Goal: Navigation & Orientation: Understand site structure

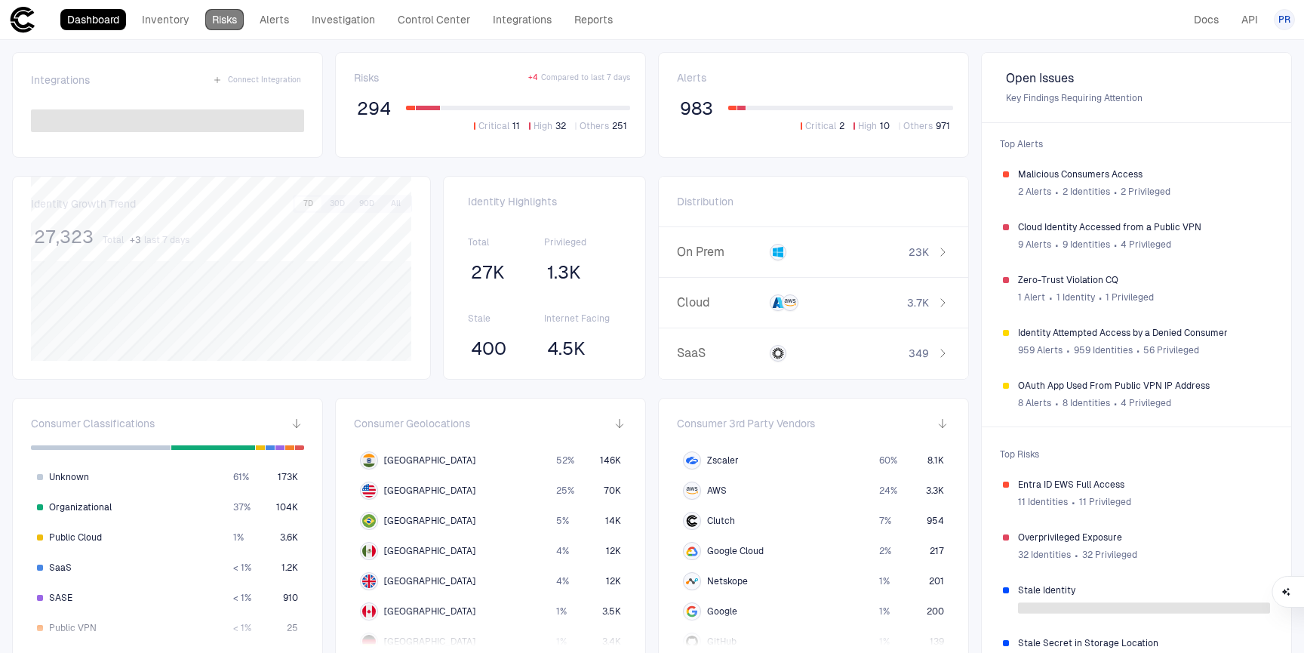
click at [230, 19] on link "Risks" at bounding box center [224, 19] width 38 height 21
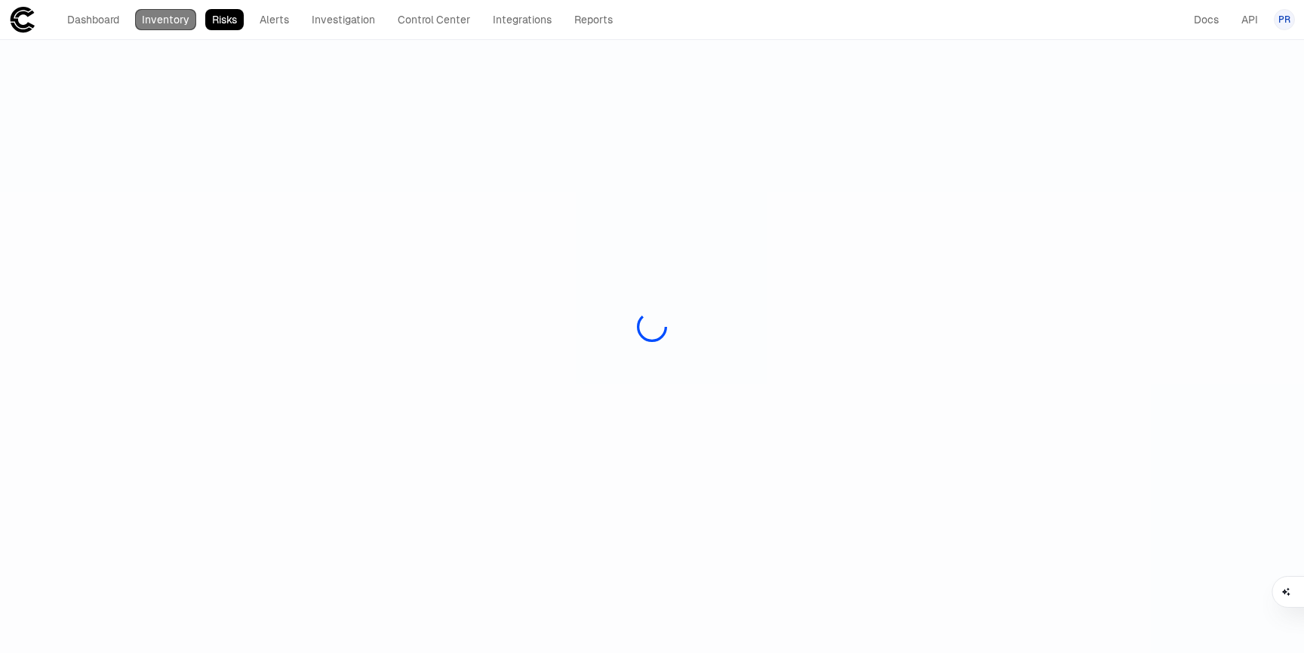
click at [159, 17] on link "Inventory" at bounding box center [165, 19] width 61 height 21
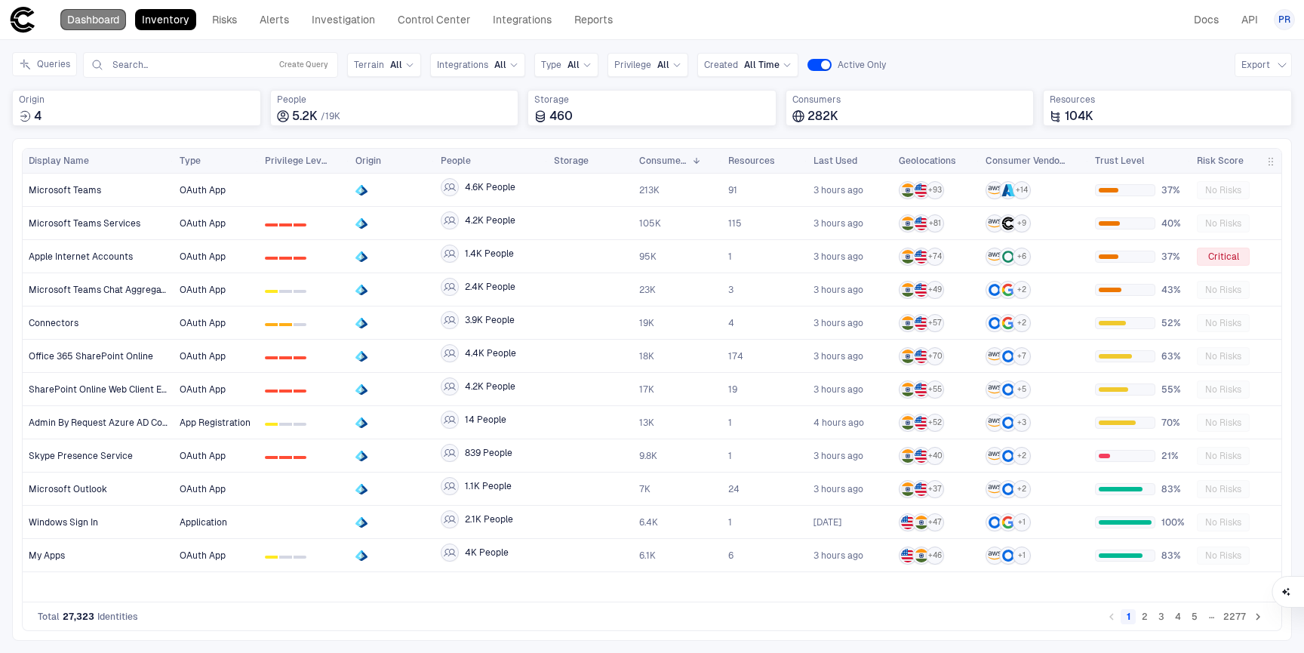
click at [88, 20] on link "Dashboard" at bounding box center [93, 19] width 66 height 21
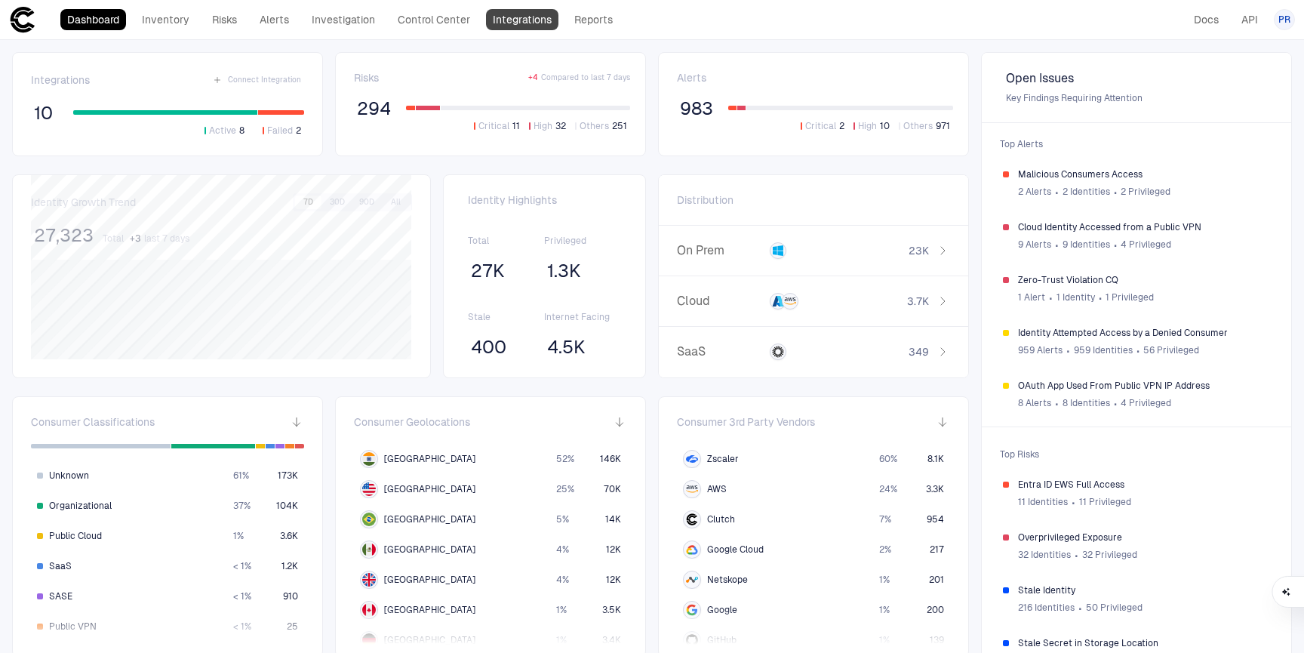
click at [516, 28] on link "Integrations" at bounding box center [522, 19] width 72 height 21
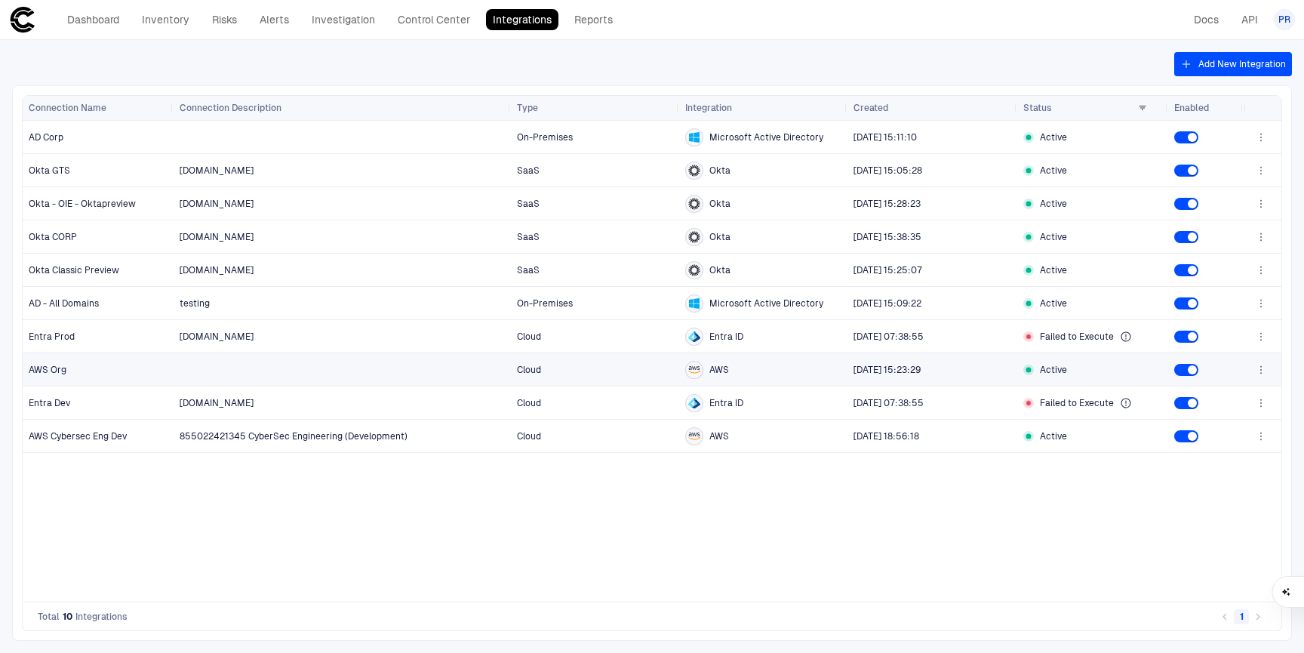
click at [1261, 371] on icon "button" at bounding box center [1261, 370] width 12 height 12
click at [982, 539] on div at bounding box center [652, 326] width 1304 height 653
click at [97, 368] on div "AWS Org" at bounding box center [99, 370] width 140 height 12
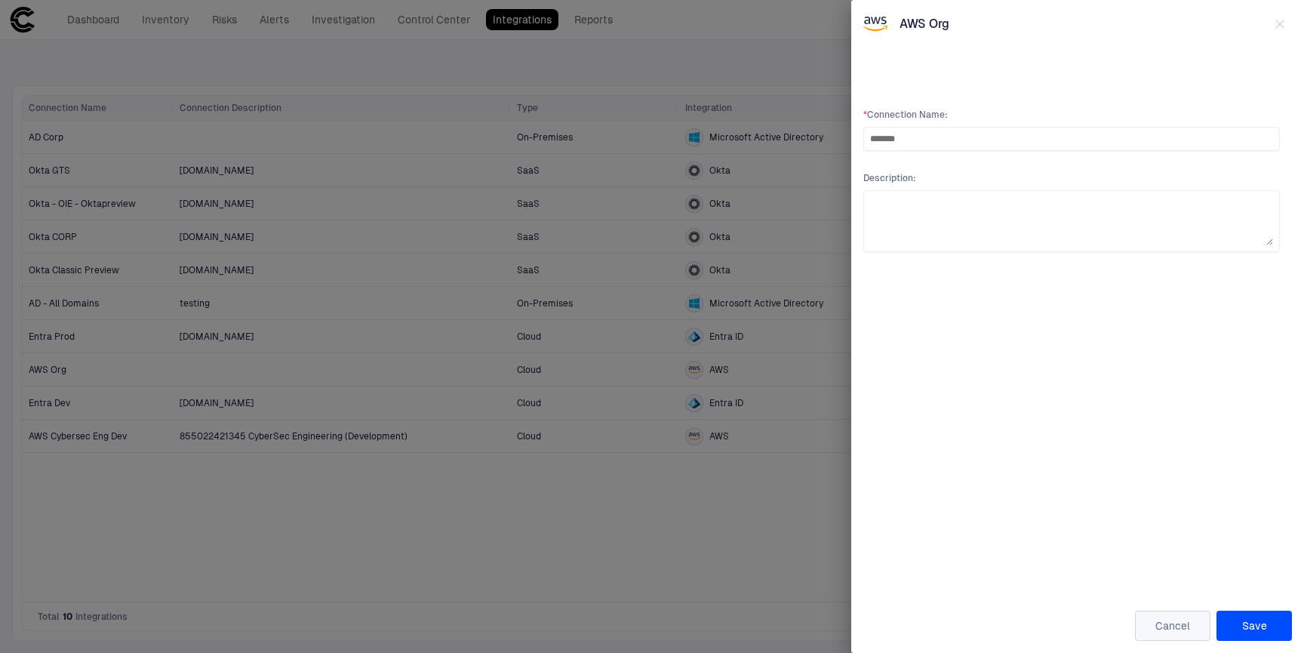
click at [1159, 628] on button "Cancel" at bounding box center [1172, 626] width 75 height 30
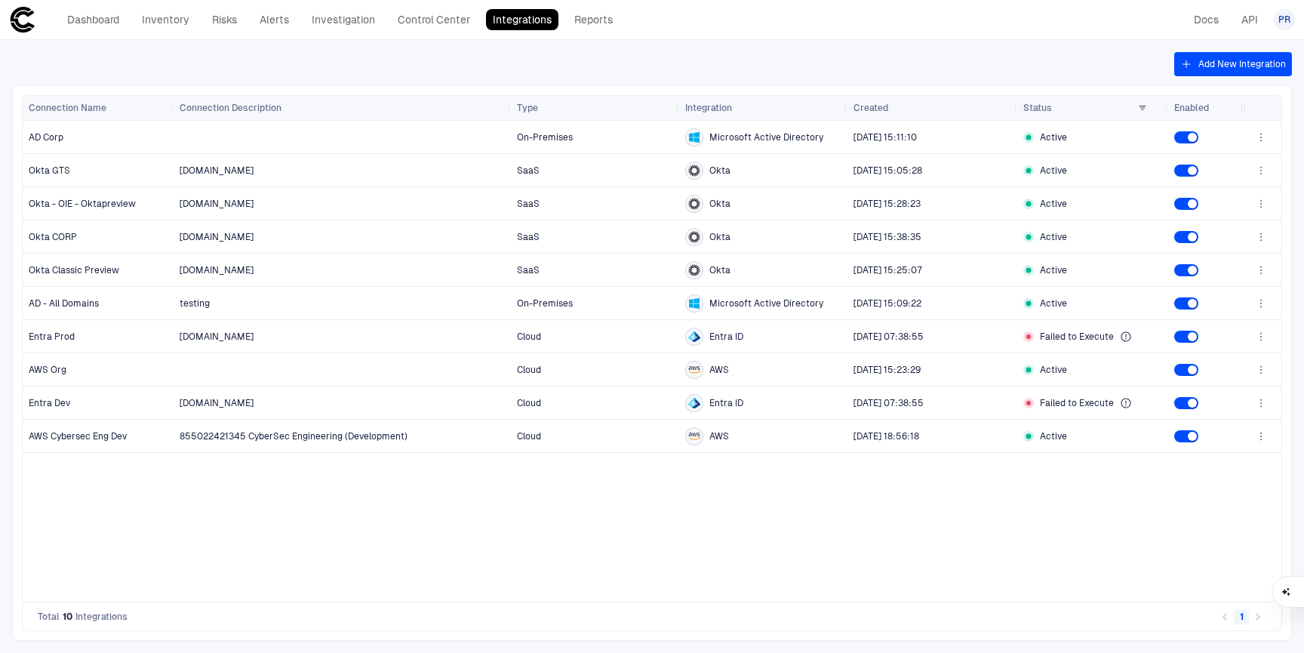
click at [666, 537] on div "On-Premises Microsoft Active Directory [DATE] 15:11:10 Active [DOMAIN_NAME] Saa…" at bounding box center [709, 361] width 1070 height 481
click at [69, 23] on link "Dashboard" at bounding box center [93, 19] width 66 height 21
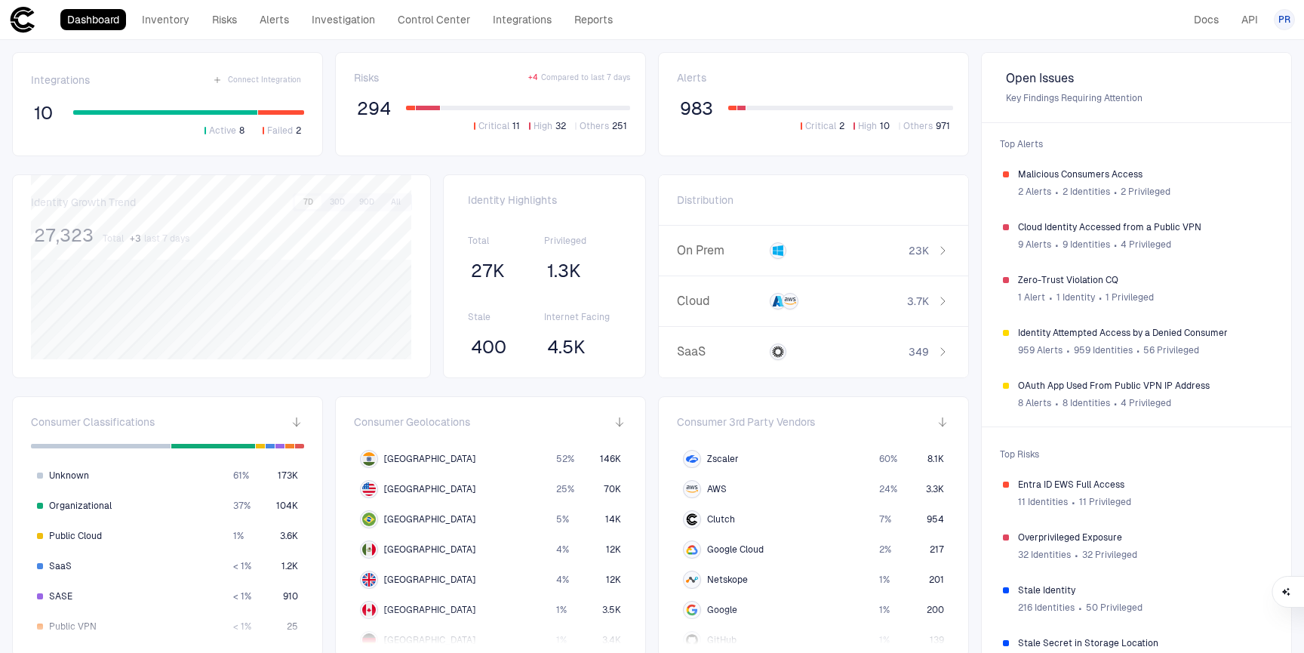
scroll to position [296, 0]
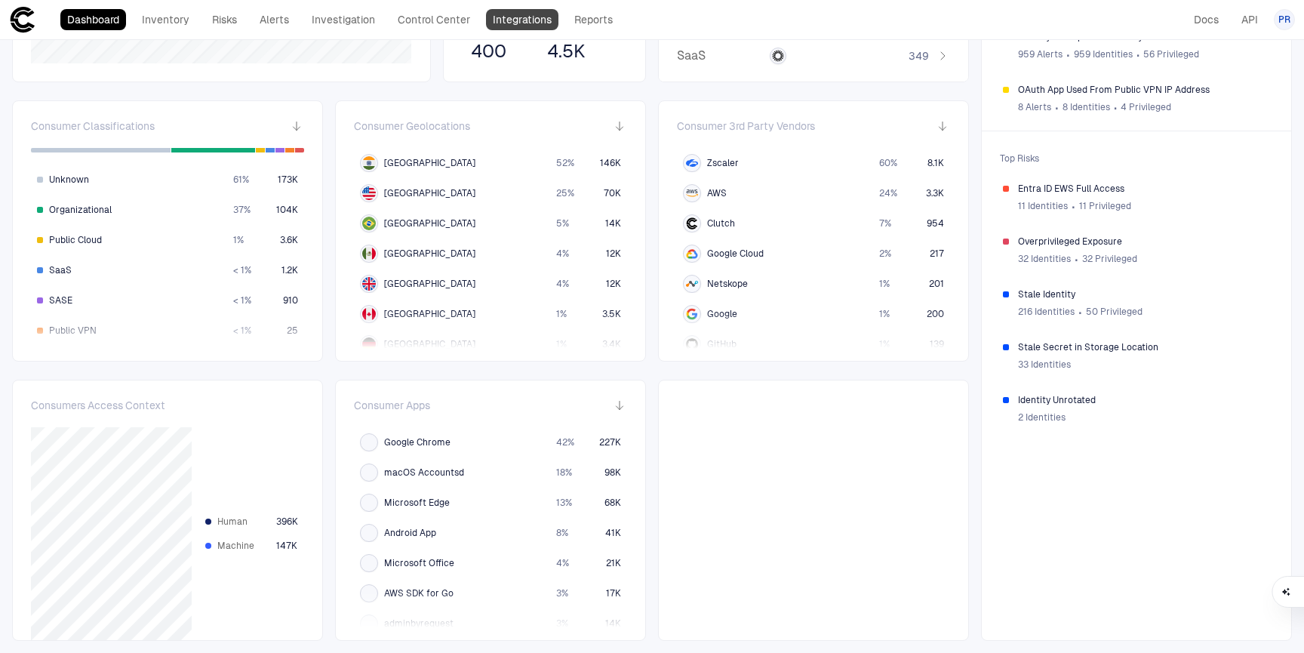
click at [513, 25] on link "Integrations" at bounding box center [522, 19] width 72 height 21
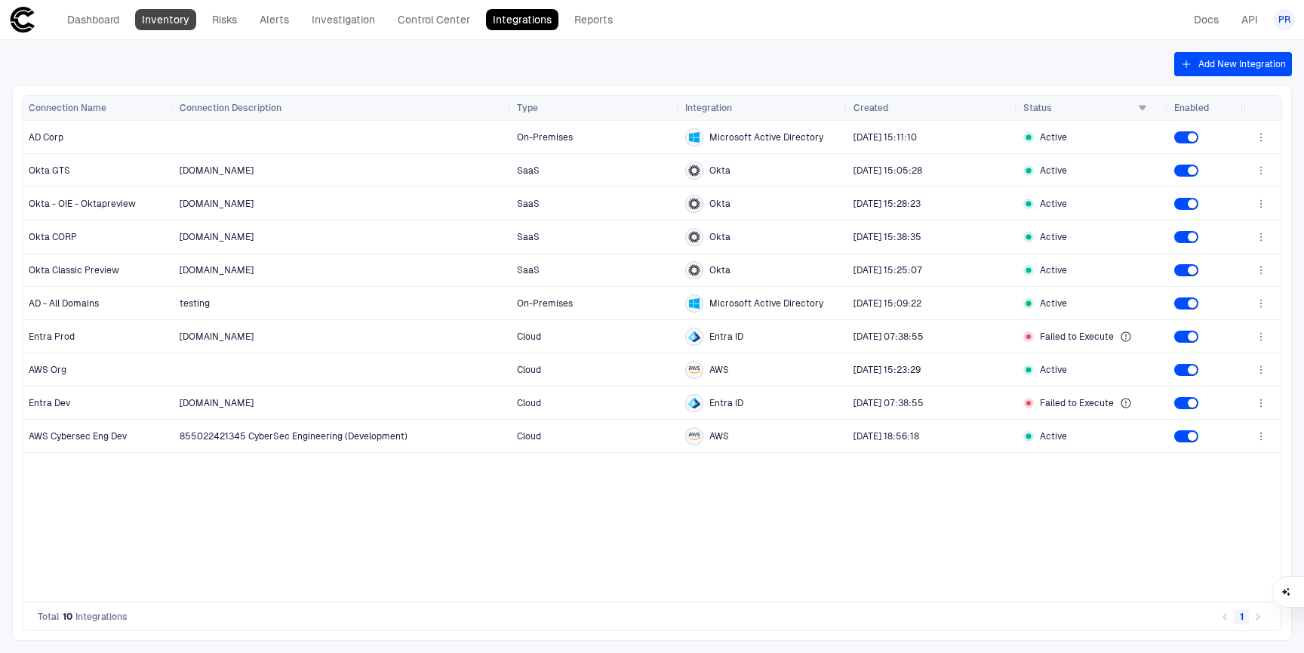
click at [168, 21] on link "Inventory" at bounding box center [165, 19] width 61 height 21
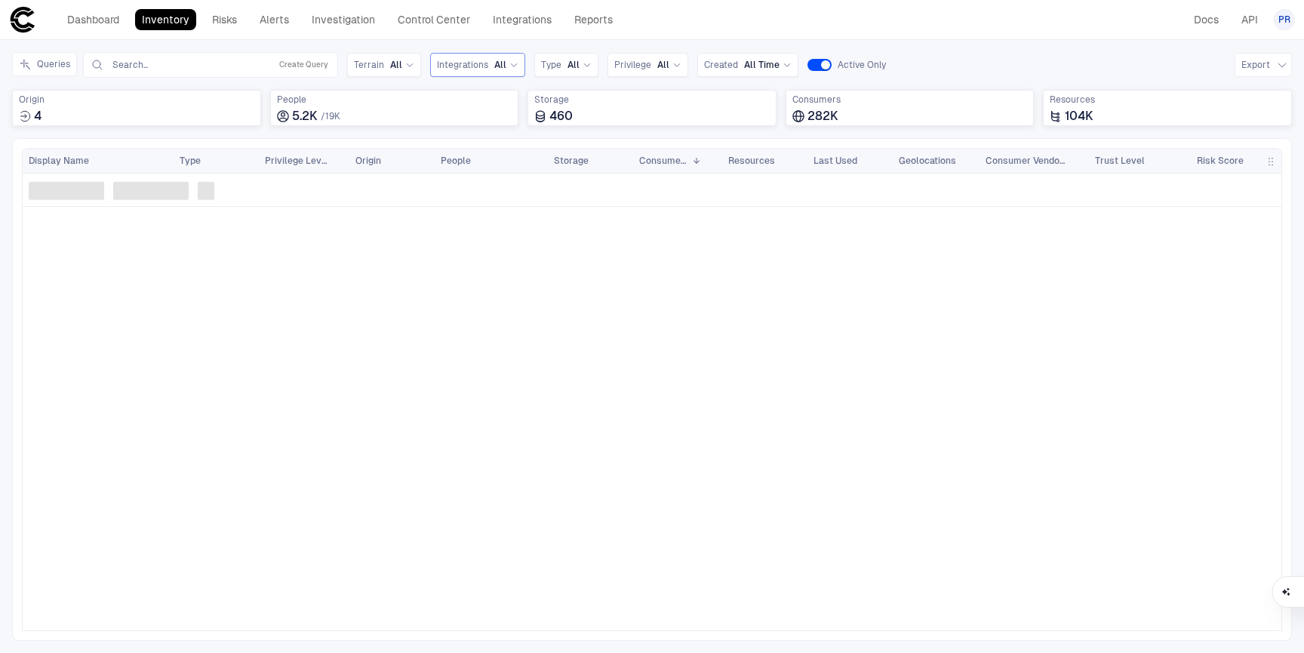
click at [504, 62] on div "All" at bounding box center [506, 65] width 24 height 12
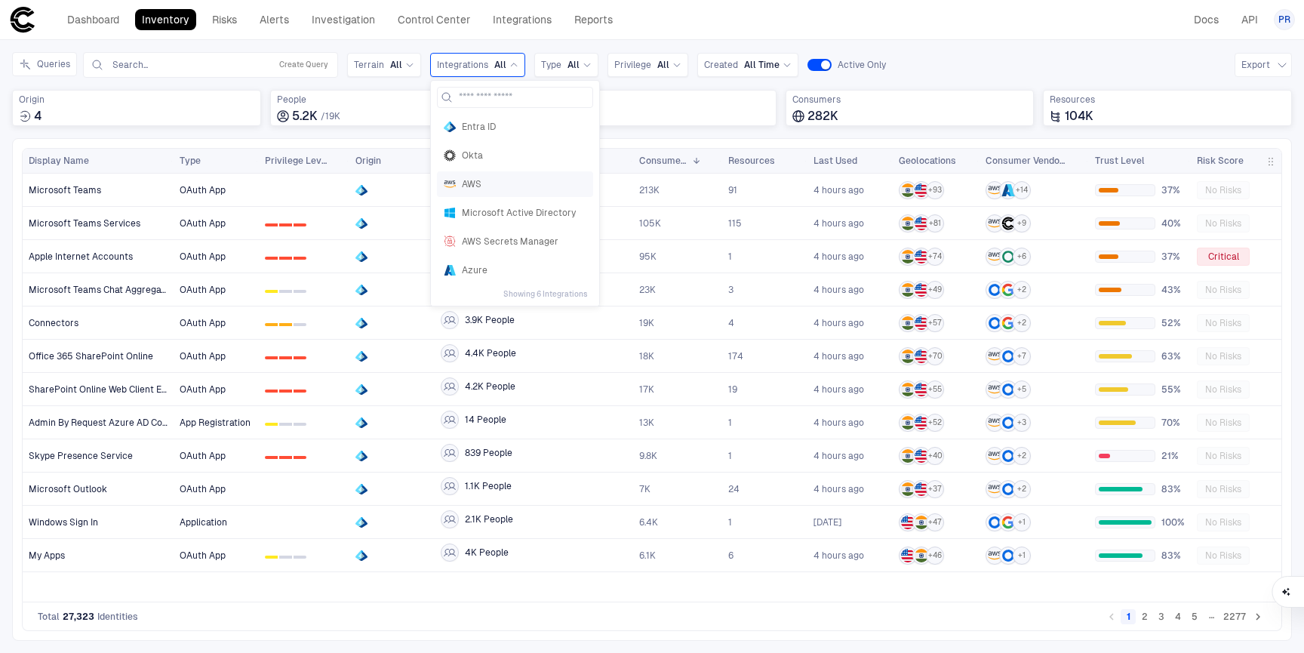
click at [479, 181] on span "AWS" at bounding box center [524, 184] width 125 height 12
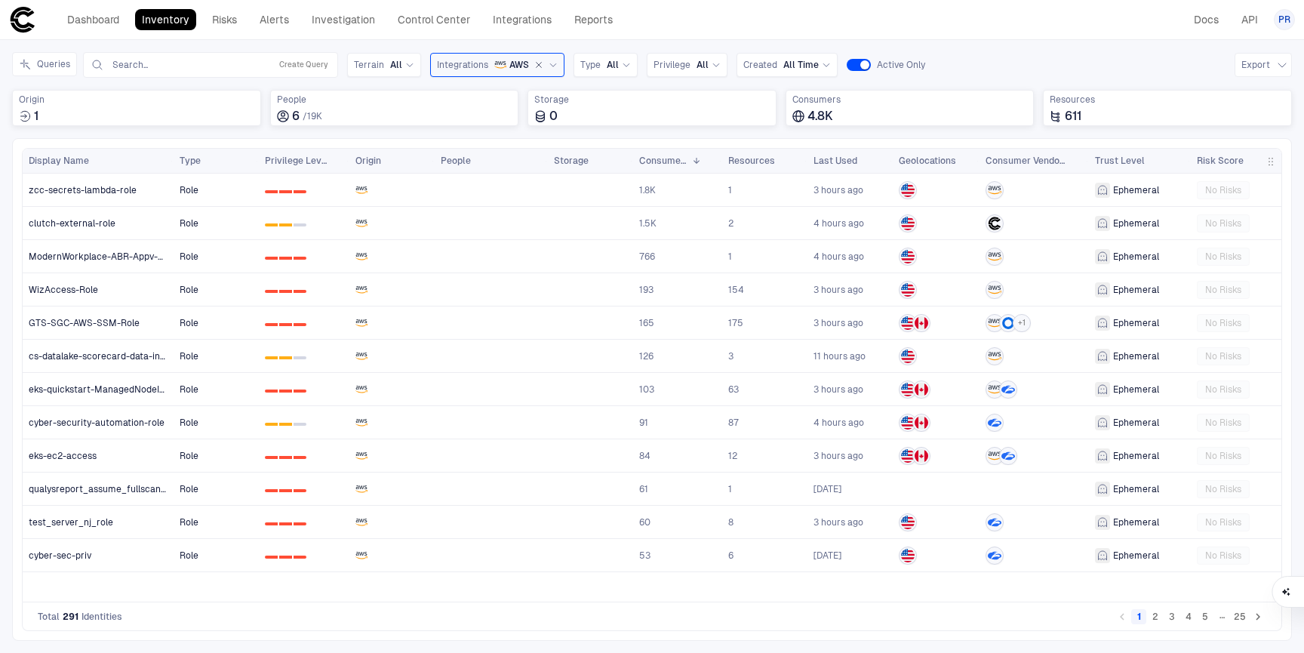
click at [534, 64] on icon "button" at bounding box center [538, 64] width 9 height 9
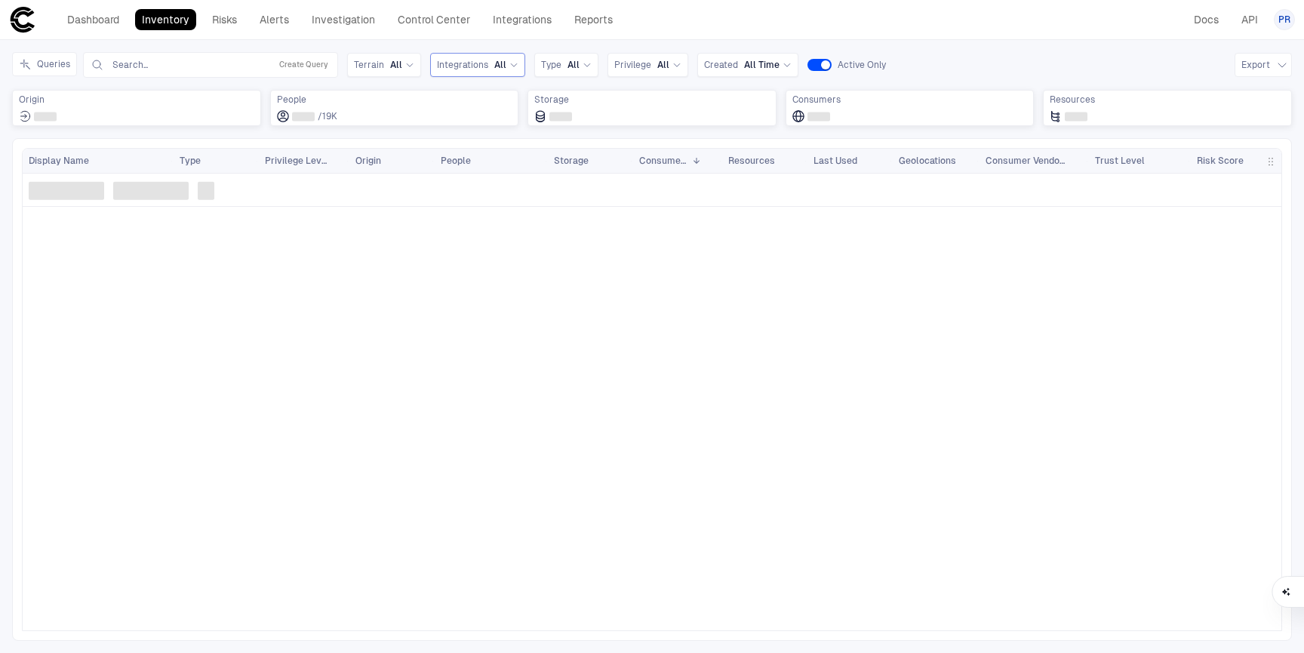
click at [499, 69] on span "All" at bounding box center [500, 65] width 12 height 12
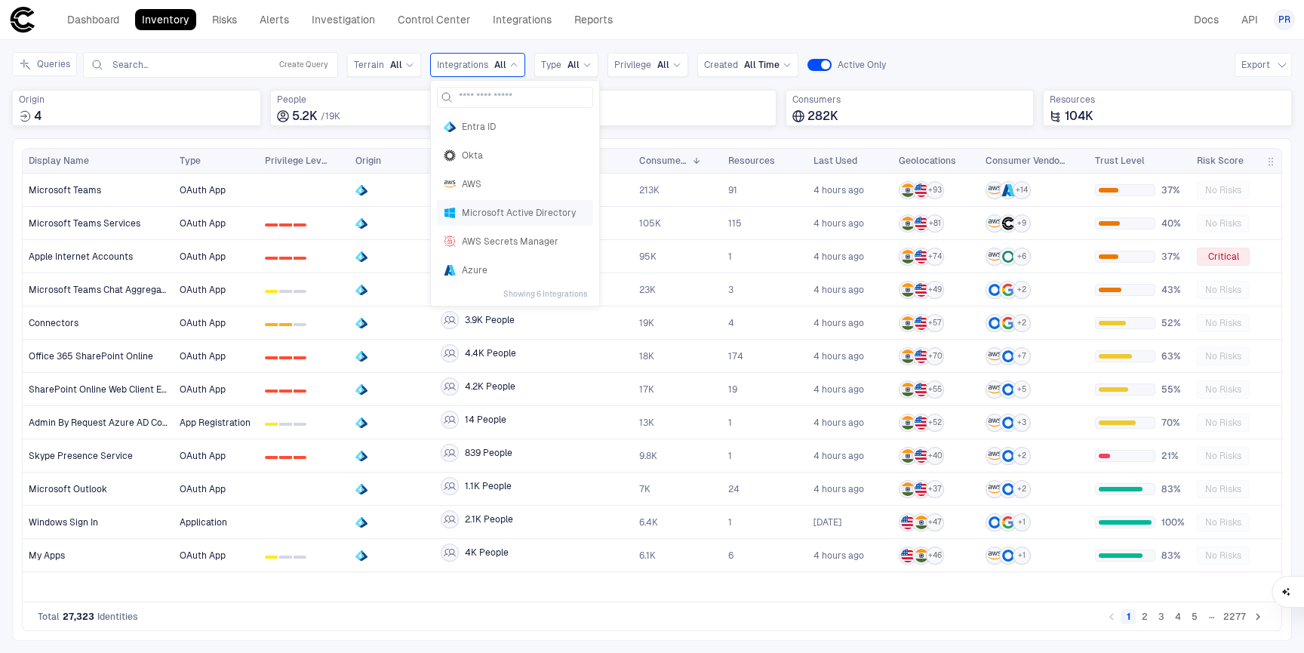
click at [488, 221] on div "Microsoft Active Directory" at bounding box center [515, 213] width 156 height 26
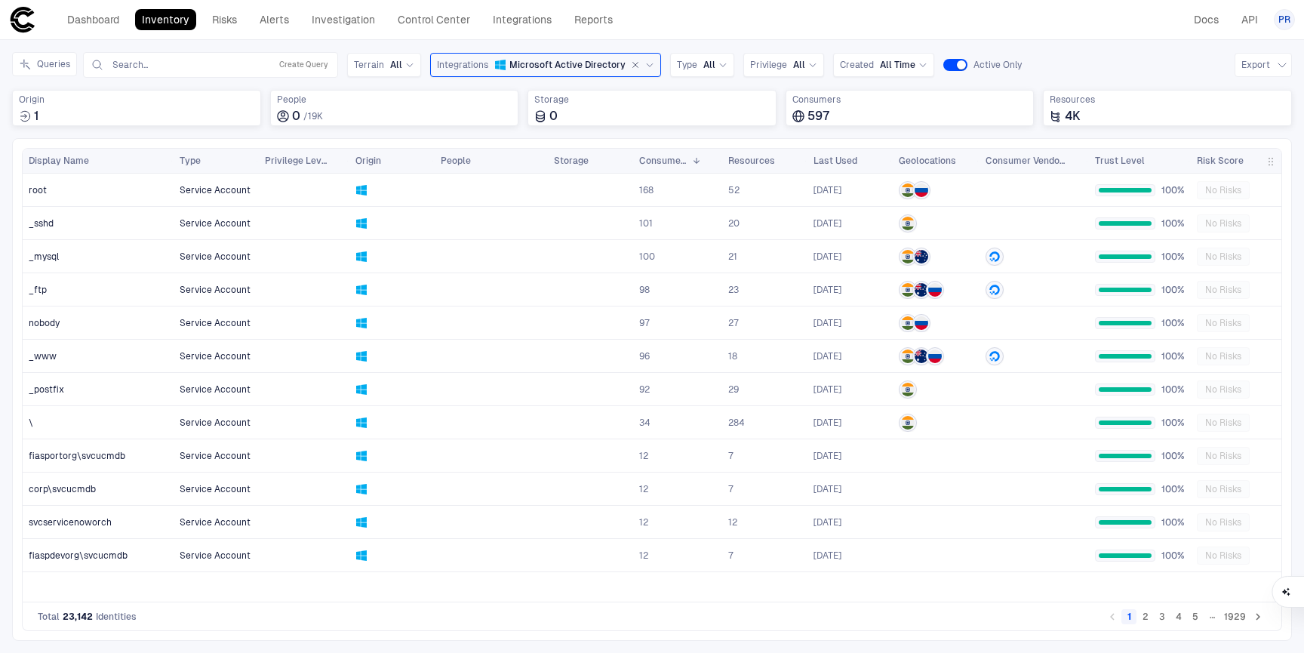
click at [630, 60] on button "button" at bounding box center [636, 65] width 14 height 14
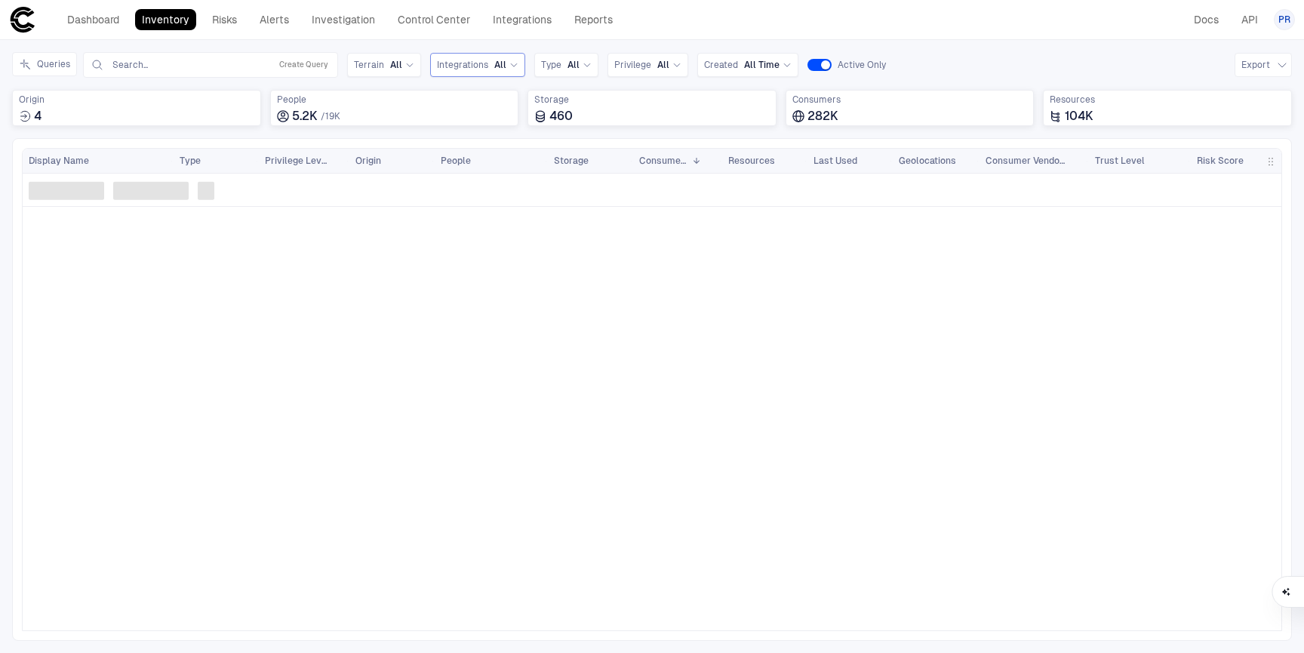
click at [495, 63] on span "All" at bounding box center [500, 65] width 12 height 12
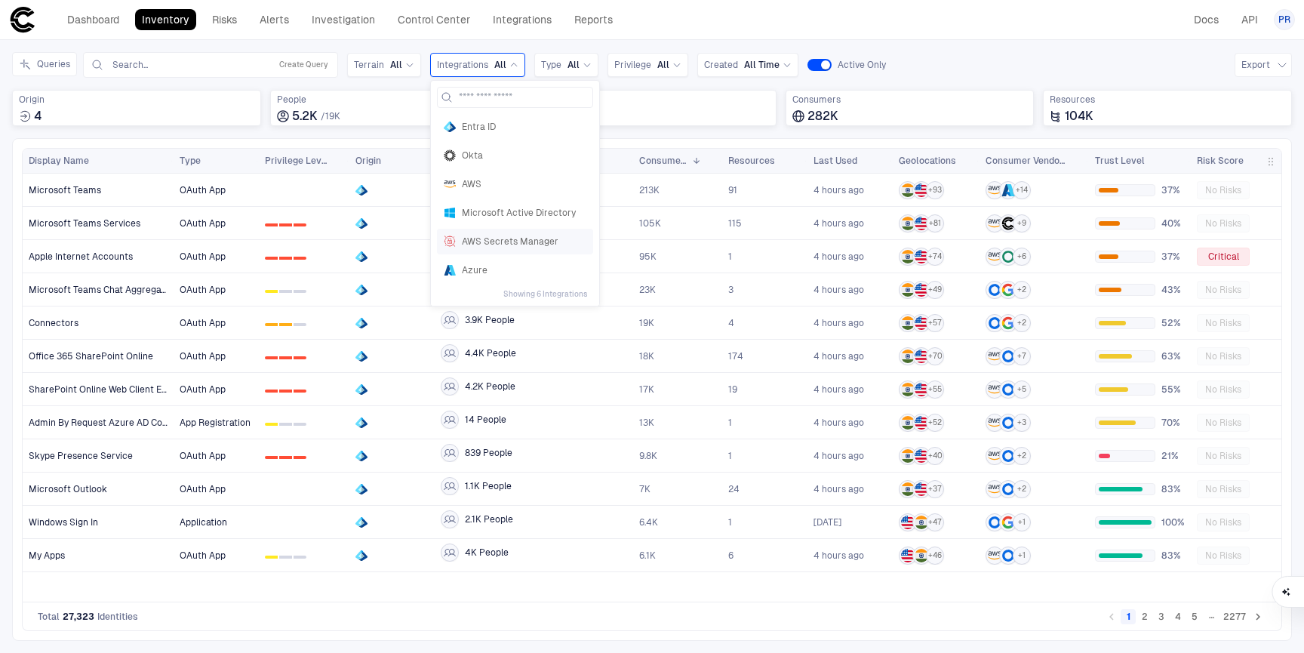
click at [496, 239] on span "AWS Secrets Manager" at bounding box center [524, 242] width 125 height 12
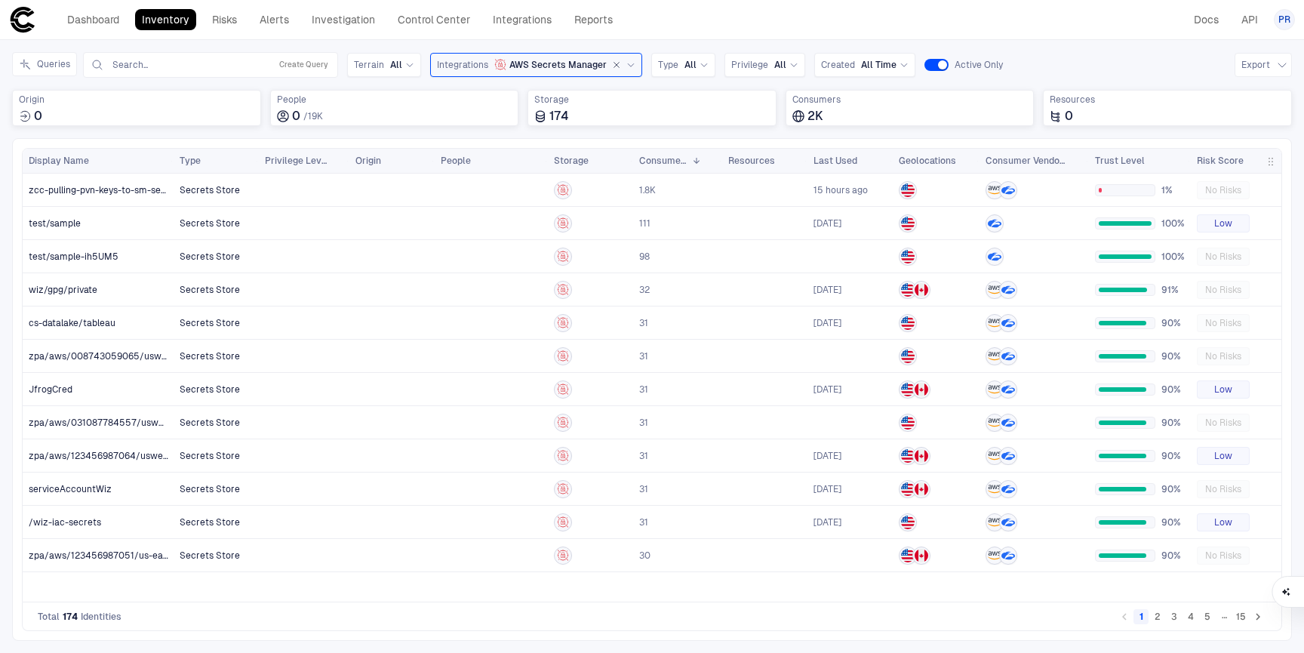
click at [612, 66] on icon "button" at bounding box center [616, 64] width 9 height 9
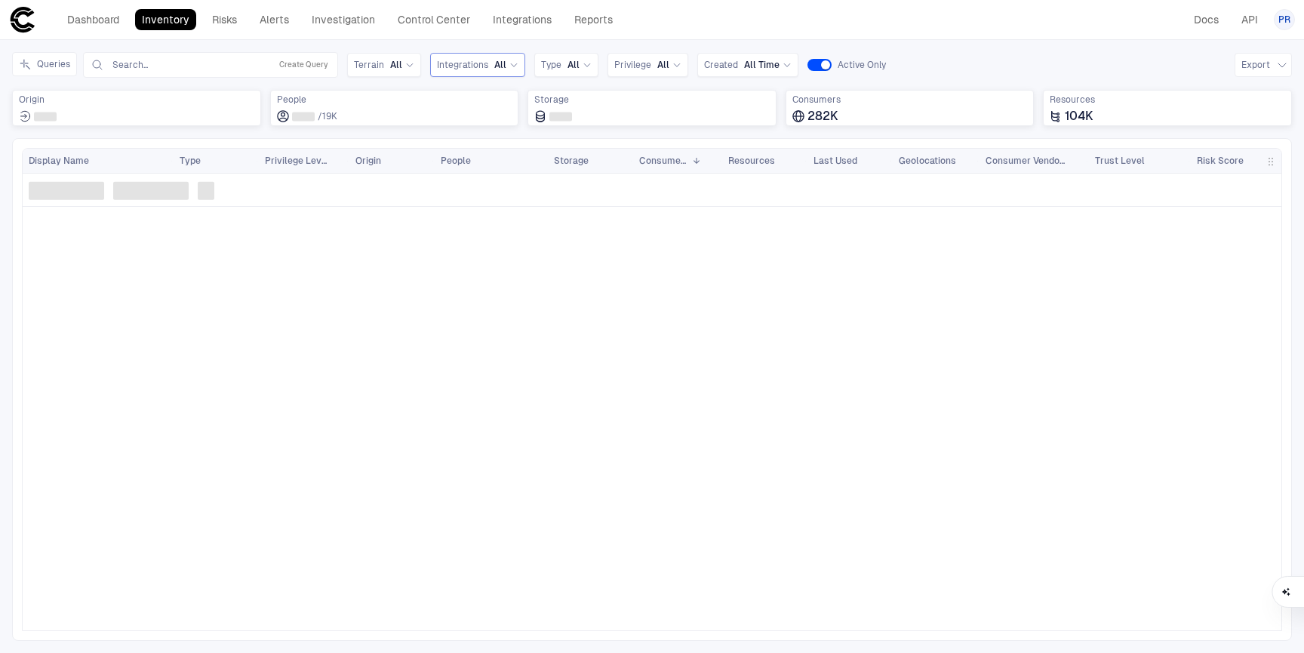
click at [510, 68] on icon at bounding box center [514, 64] width 9 height 9
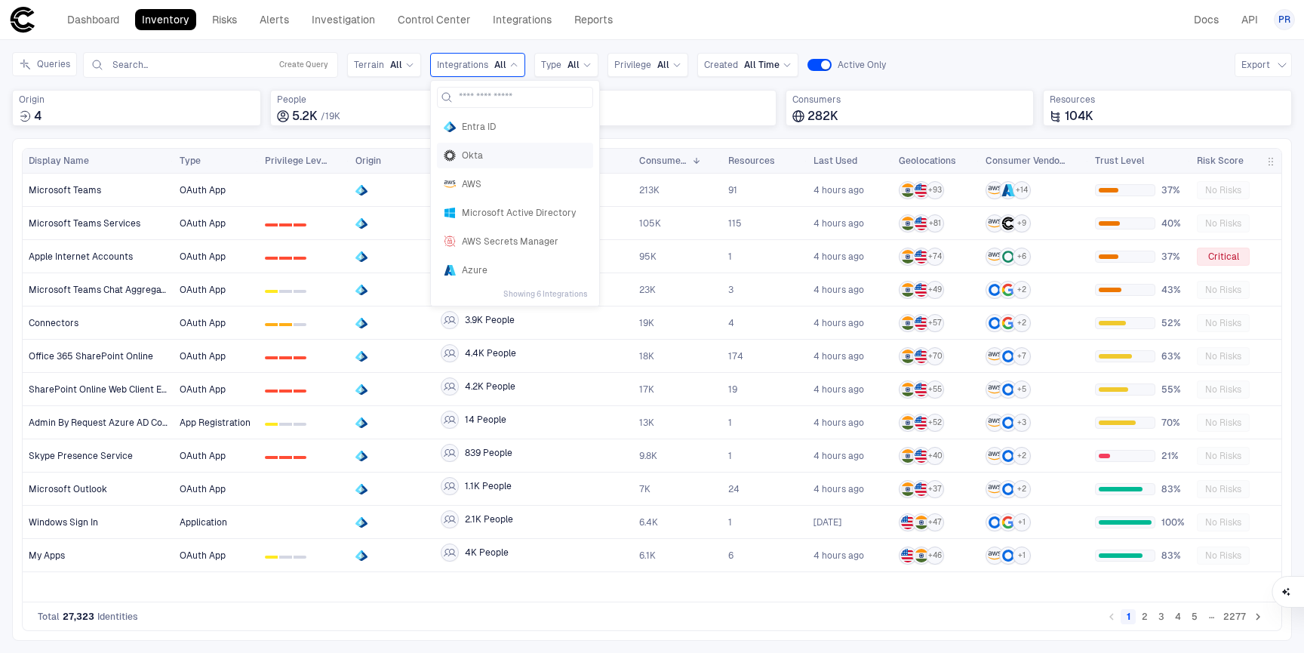
click at [479, 159] on span "Okta" at bounding box center [524, 155] width 125 height 12
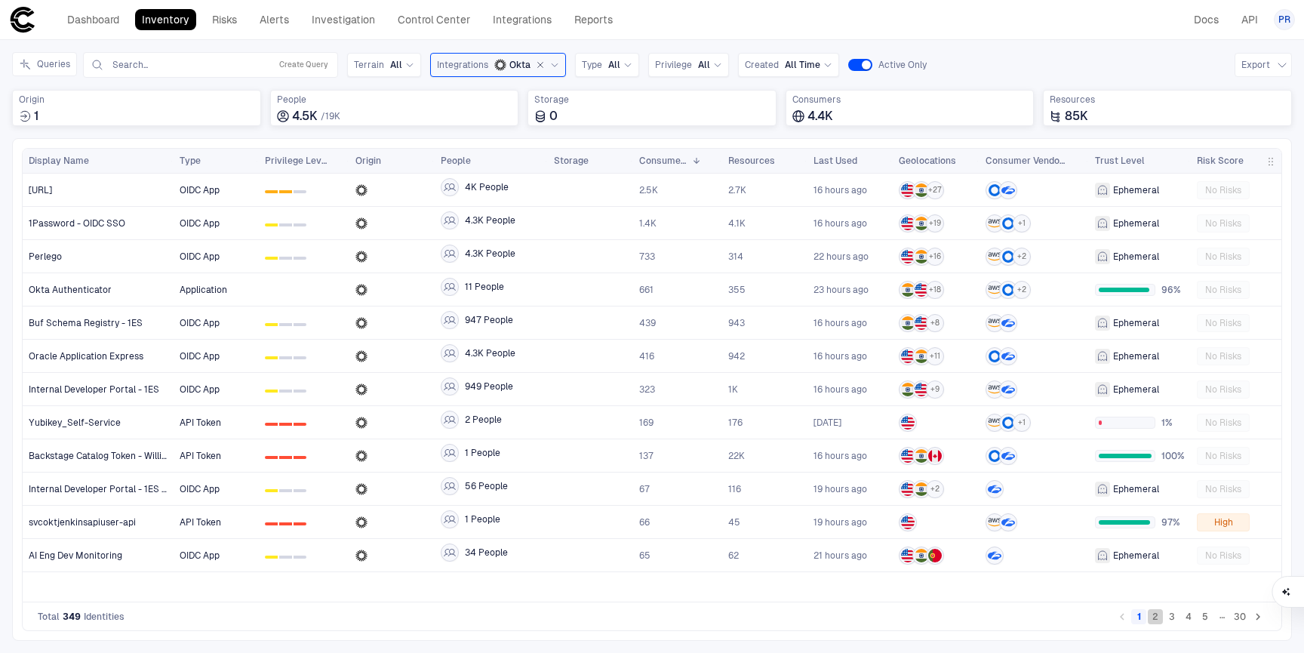
click at [1158, 616] on button "2" at bounding box center [1155, 616] width 15 height 15
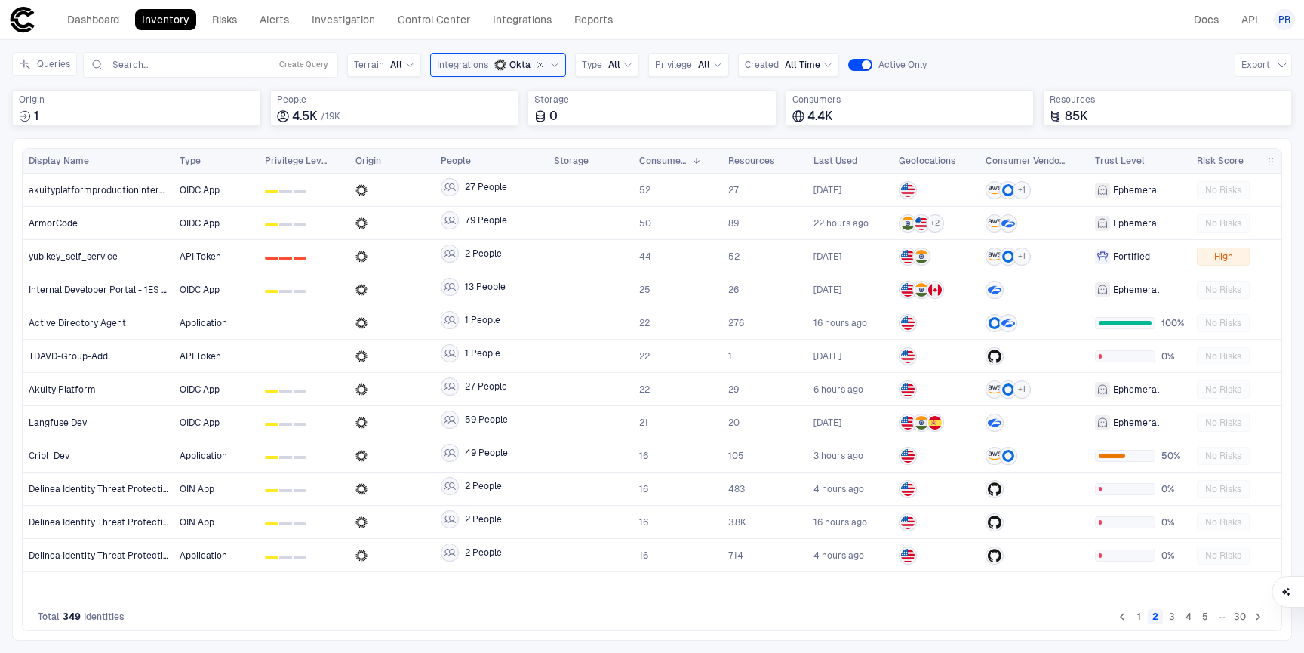
click at [536, 62] on icon "button" at bounding box center [540, 64] width 9 height 9
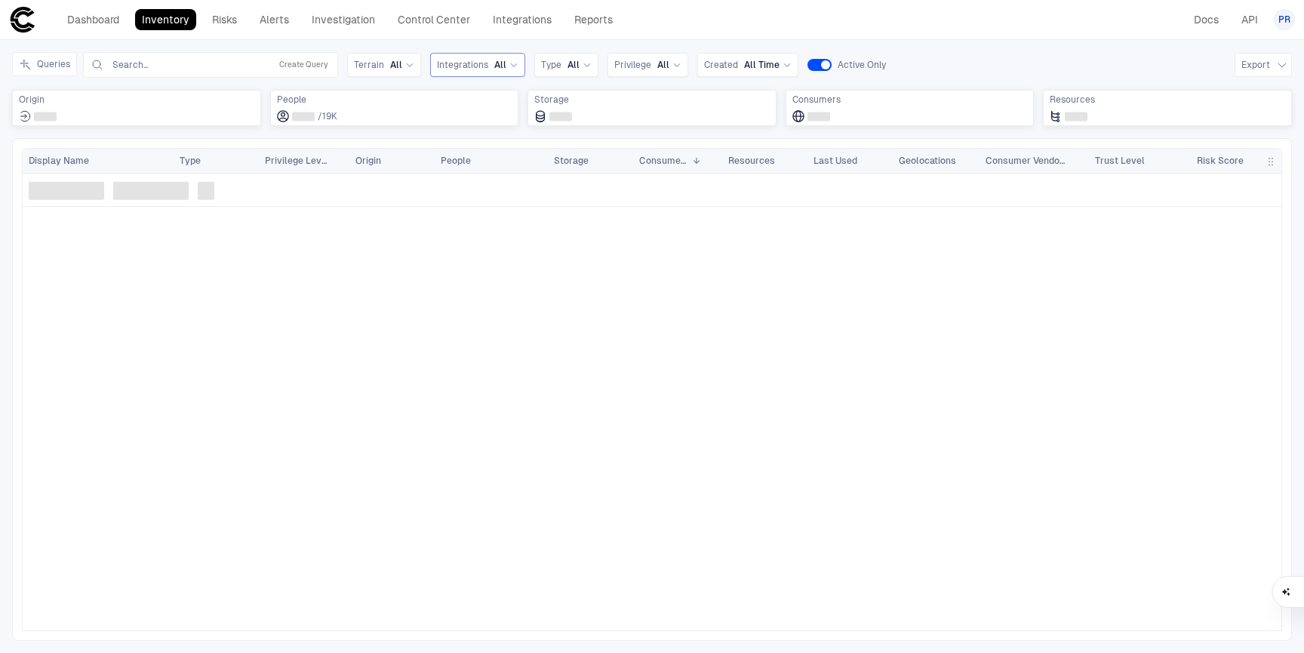
click at [510, 65] on icon at bounding box center [514, 64] width 9 height 9
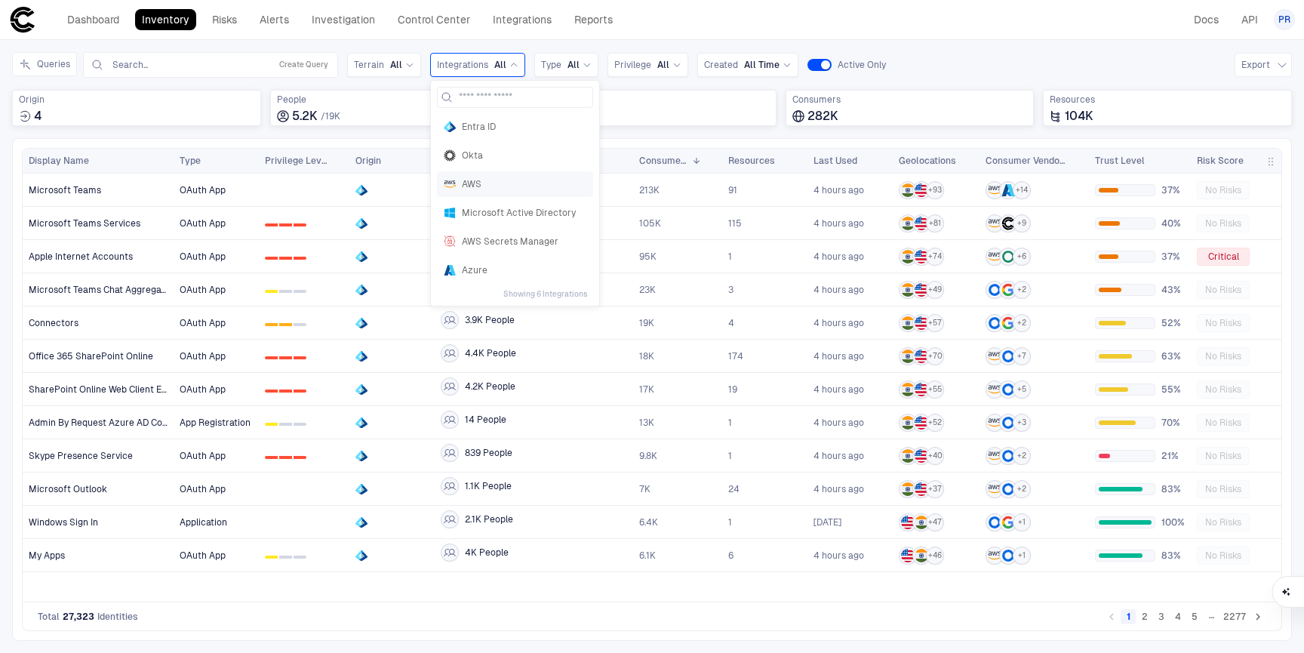
click at [487, 187] on span "AWS" at bounding box center [524, 184] width 125 height 12
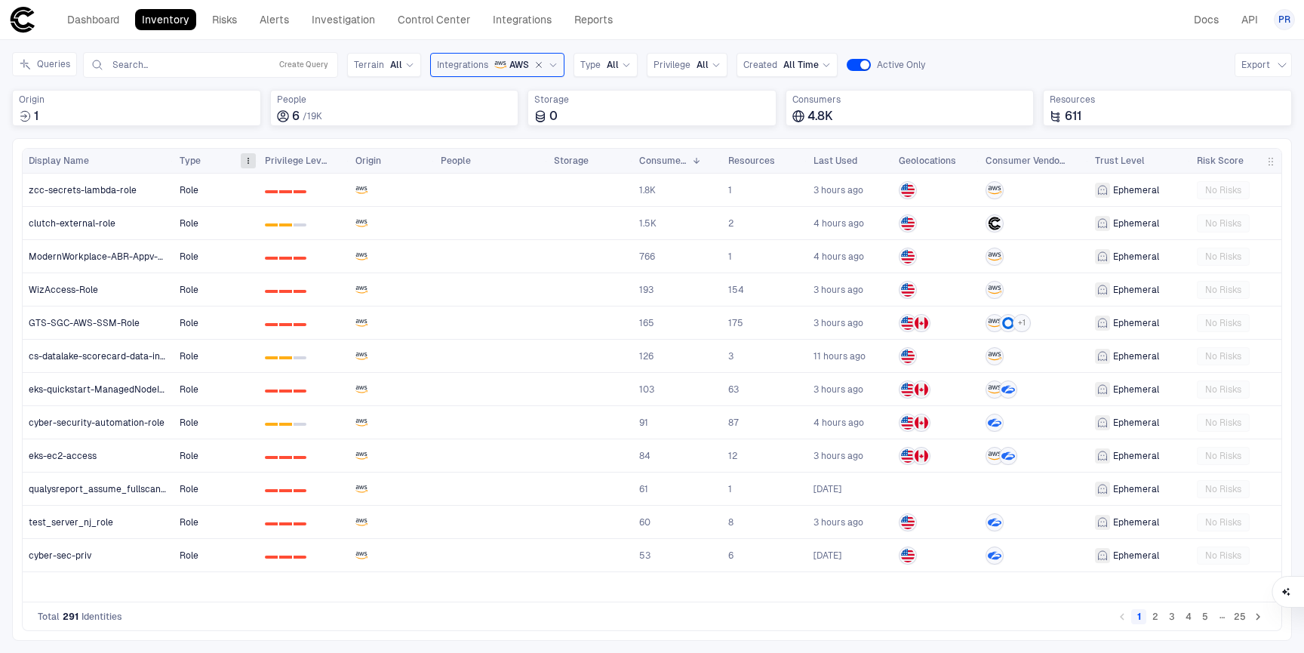
click at [245, 162] on span at bounding box center [248, 160] width 9 height 9
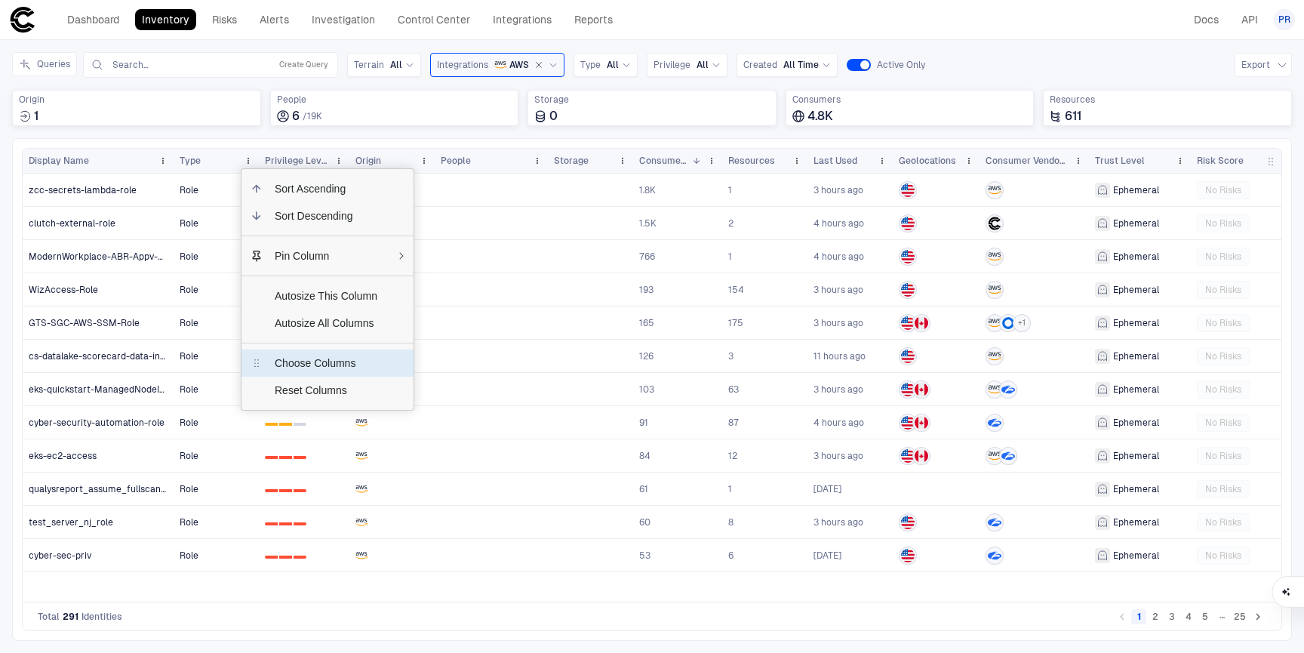
click at [290, 359] on span "Choose Columns" at bounding box center [326, 363] width 127 height 27
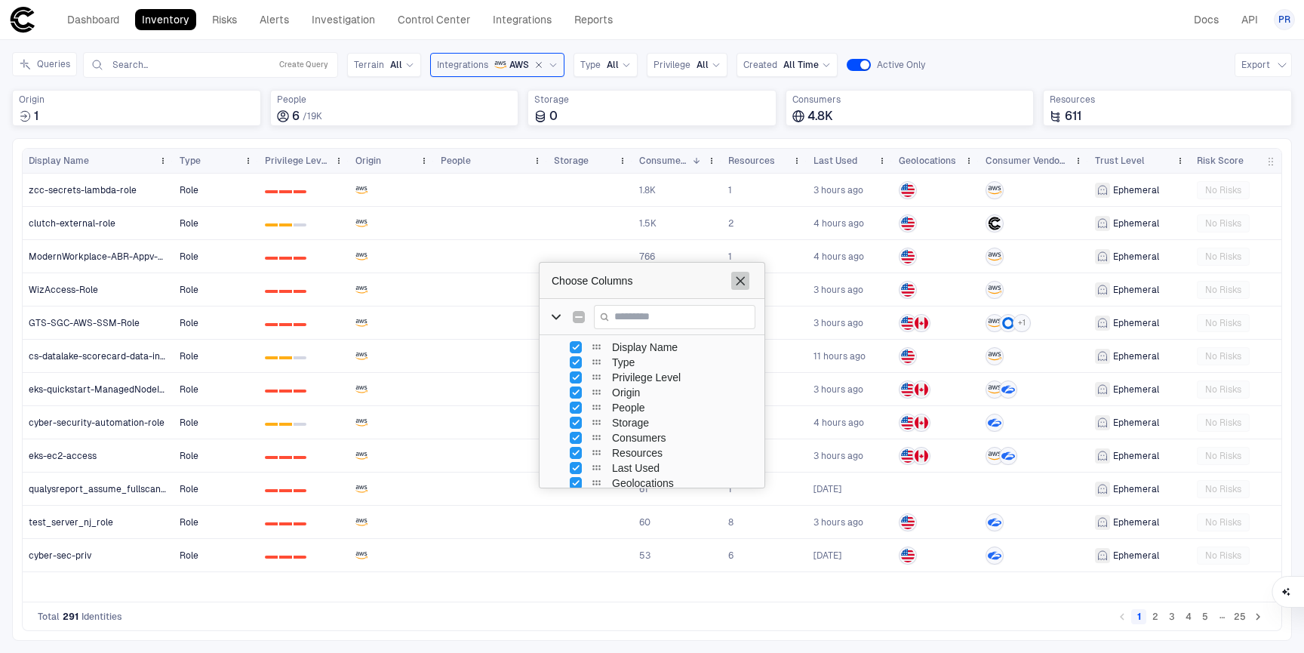
click at [743, 284] on span "Choose Columns" at bounding box center [740, 281] width 12 height 12
